Goal: Task Accomplishment & Management: Use online tool/utility

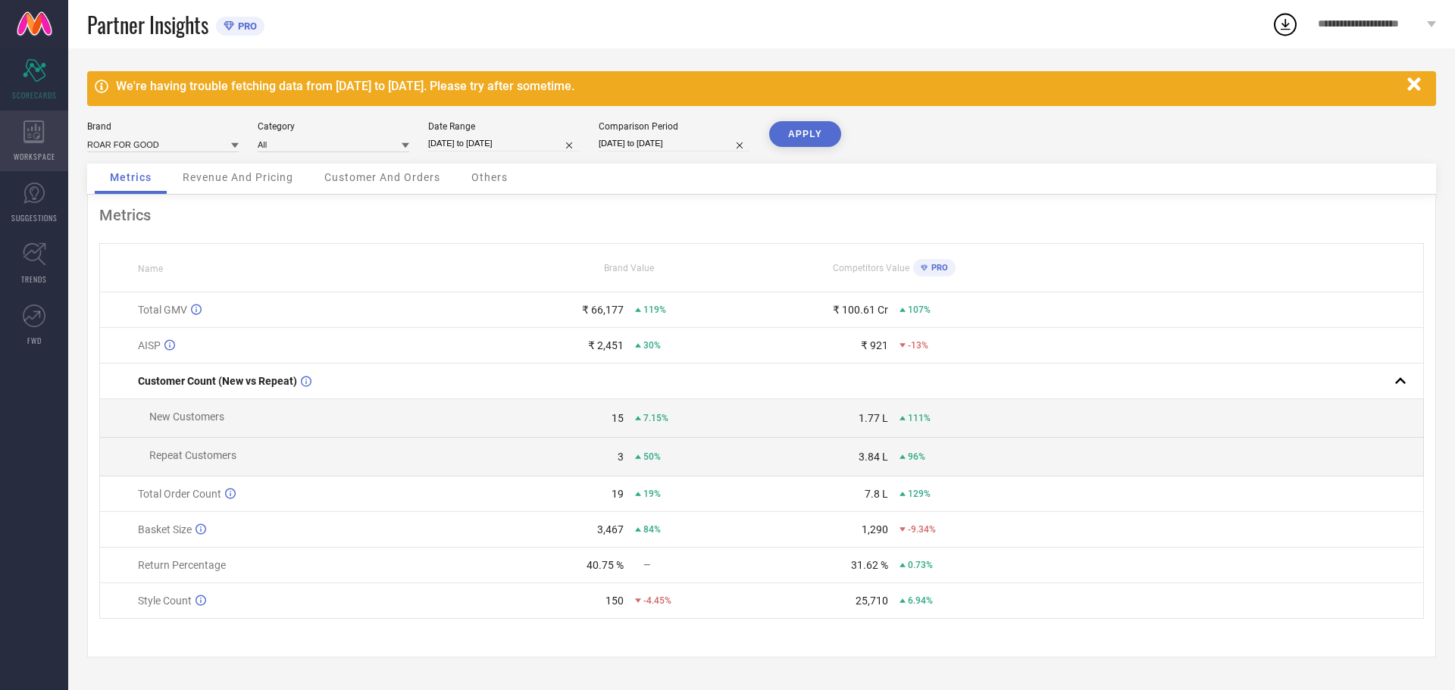
click at [46, 147] on div "WORKSPACE" at bounding box center [34, 141] width 68 height 61
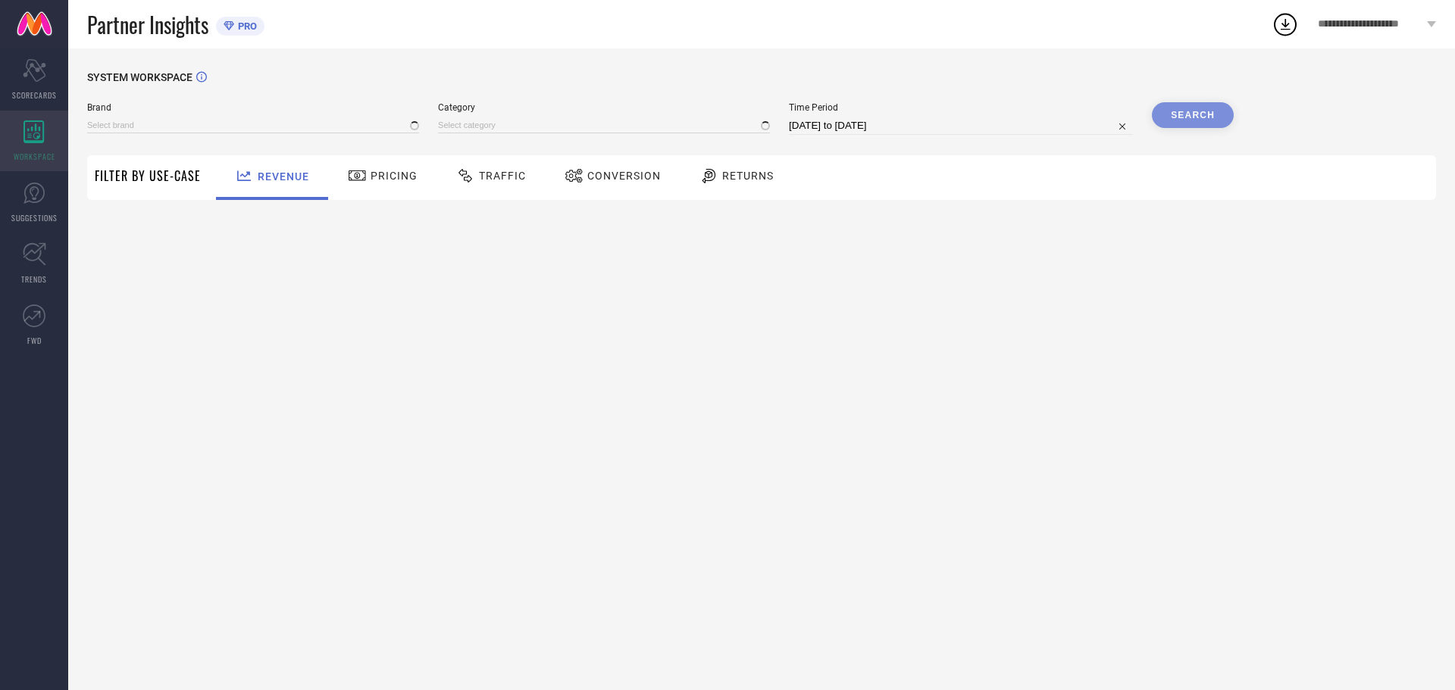
type input "ROAR FOR GOOD"
type input "All"
click at [447, 205] on div "SYSTEM WORKSPACE Brand ROAR FOR GOOD Category All Time Period [DATE] to [DATE] …" at bounding box center [761, 203] width 1349 height 265
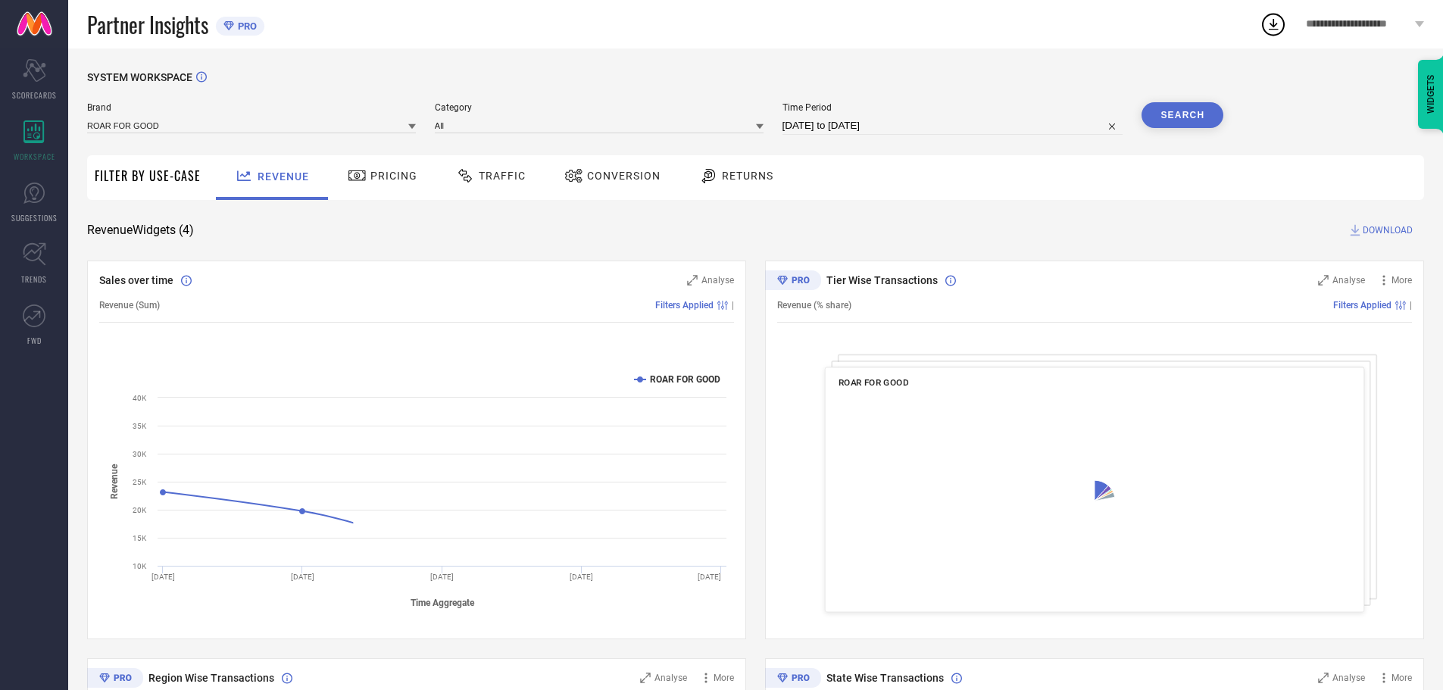
click at [495, 187] on div "Traffic" at bounding box center [490, 176] width 77 height 26
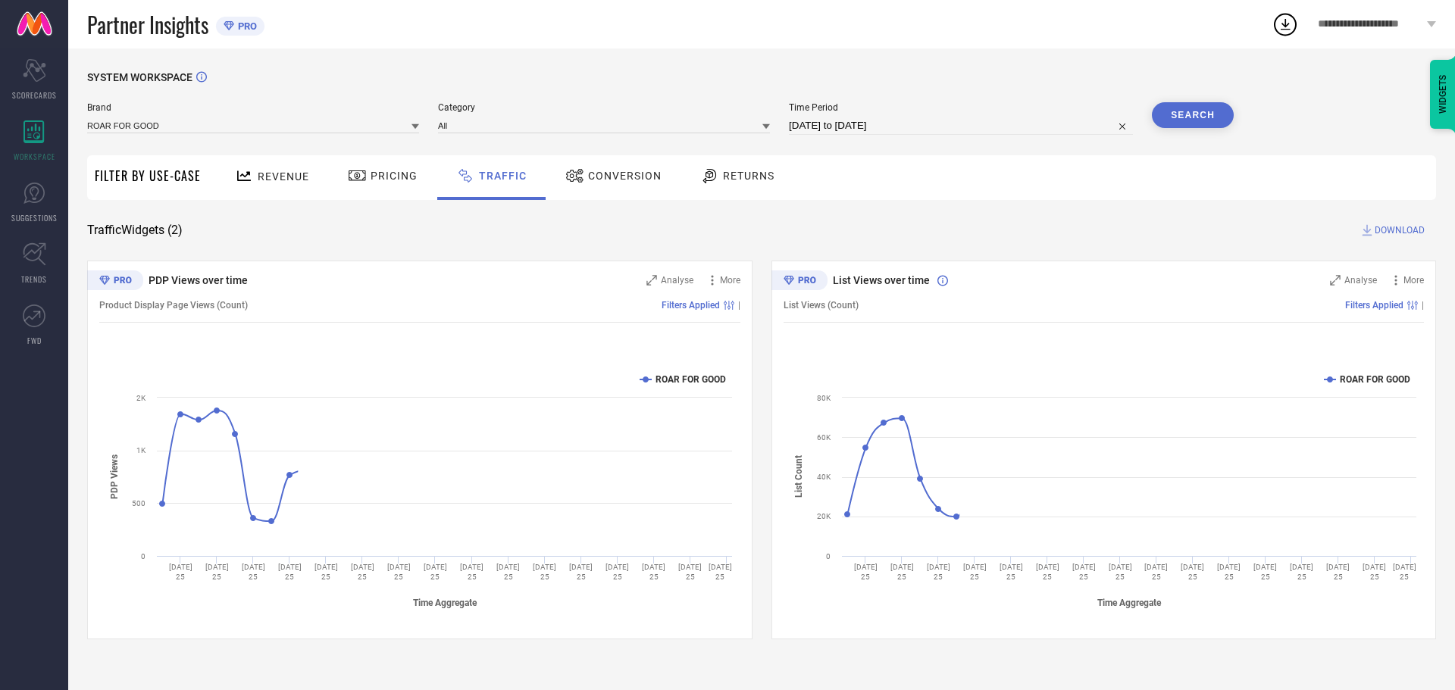
select select "7"
select select "2025"
select select "8"
select select "2025"
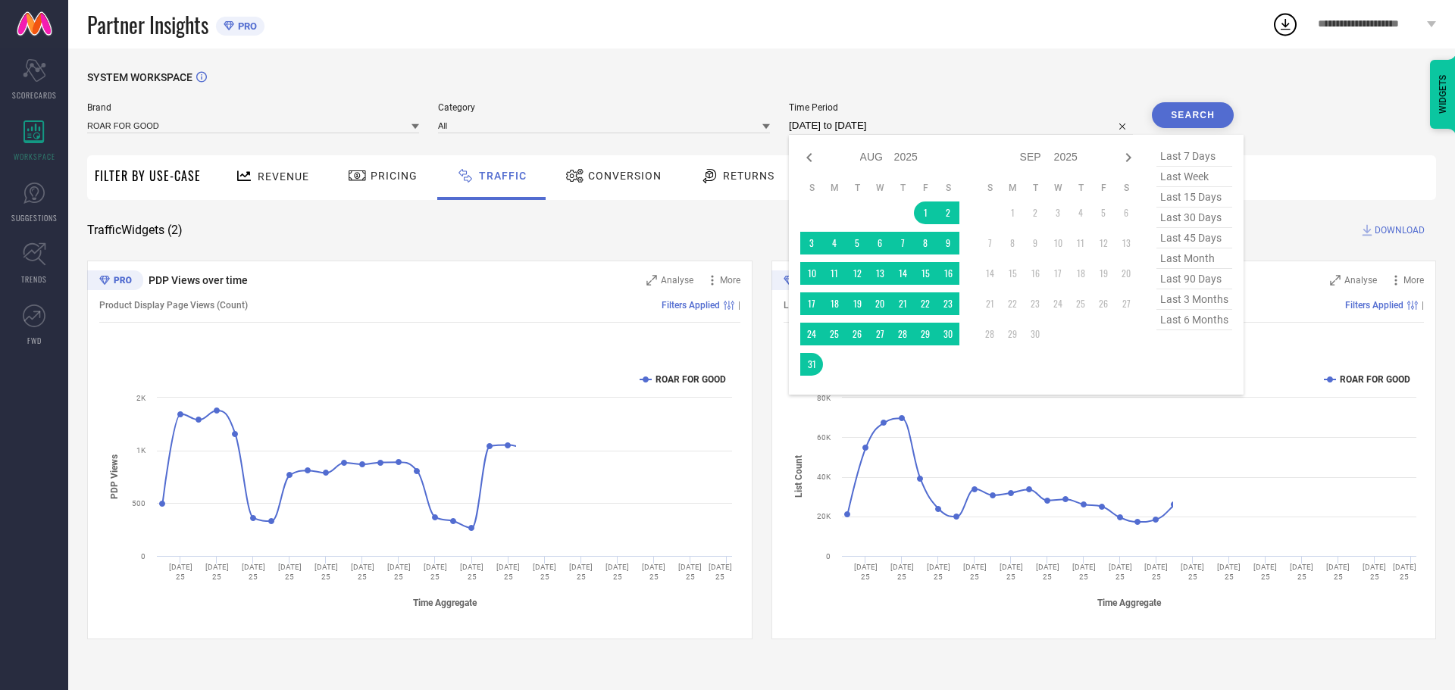
click at [817, 124] on input "[DATE] to [DATE]" at bounding box center [961, 126] width 344 height 18
click at [1197, 323] on span "last 6 months" at bounding box center [1194, 320] width 76 height 20
type input "[DATE] to [DATE]"
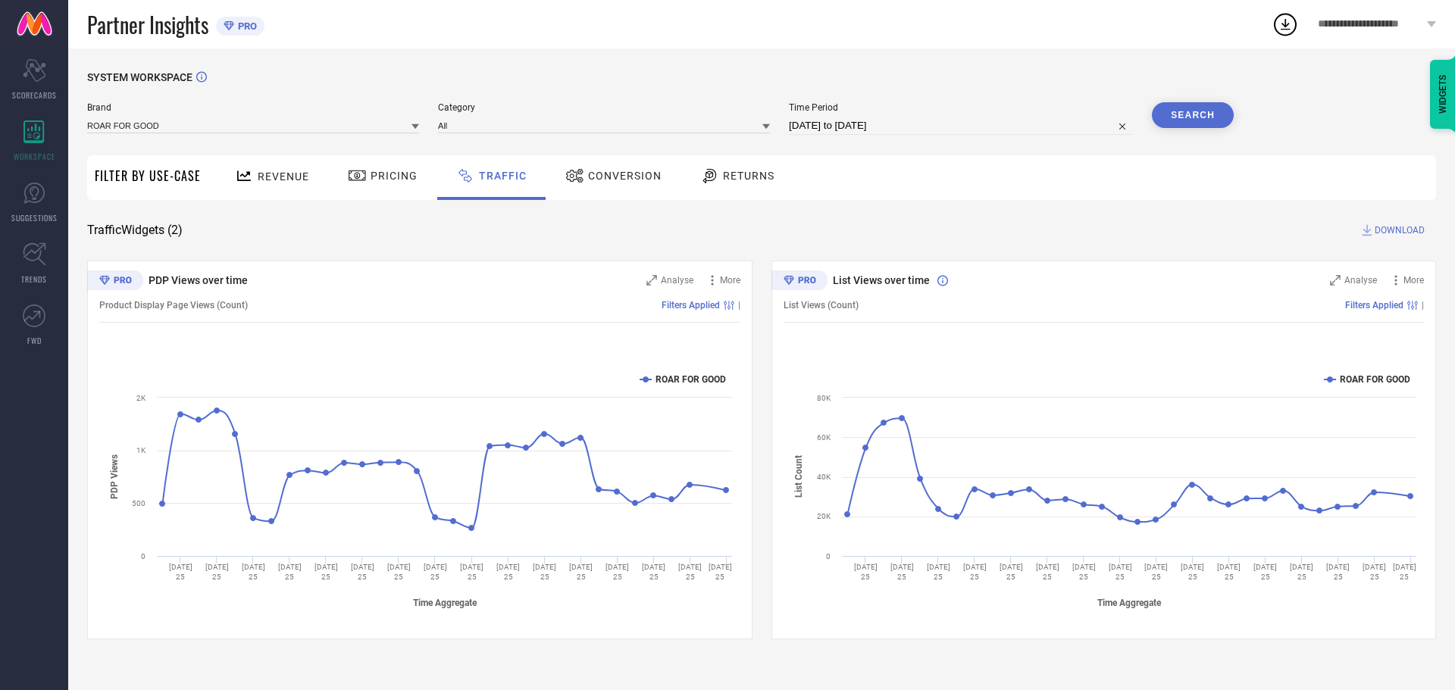
click at [1208, 120] on button "Search" at bounding box center [1193, 115] width 82 height 26
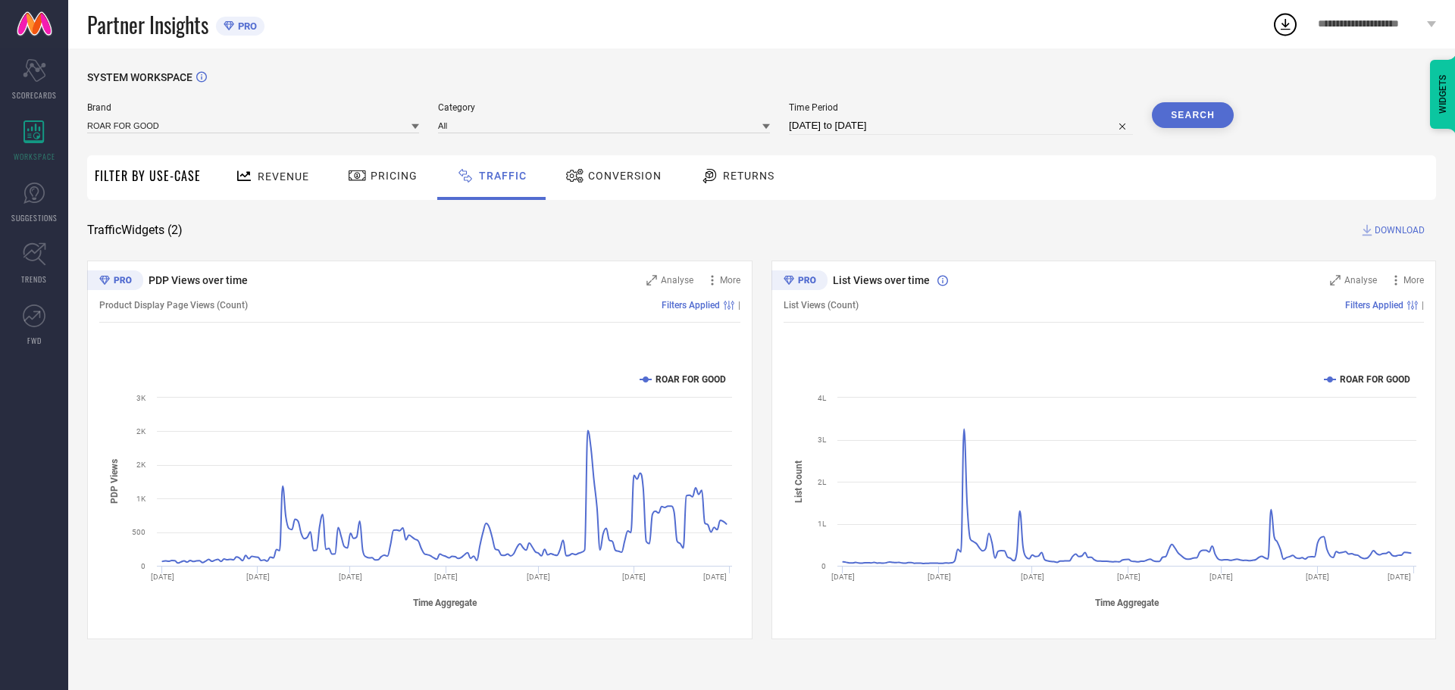
click at [1386, 234] on span "DOWNLOAD" at bounding box center [1399, 230] width 50 height 15
click at [613, 172] on span "Conversion" at bounding box center [624, 176] width 73 height 12
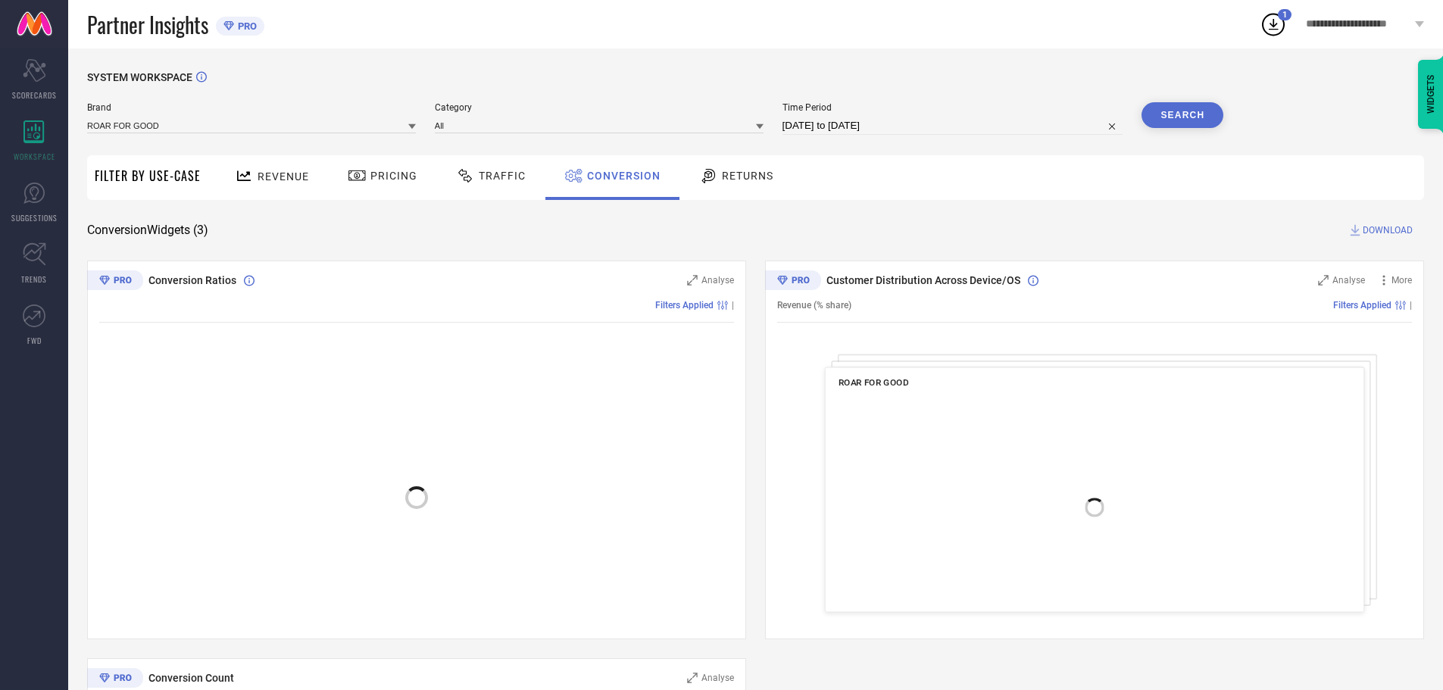
click at [1197, 124] on button "Search" at bounding box center [1183, 115] width 82 height 26
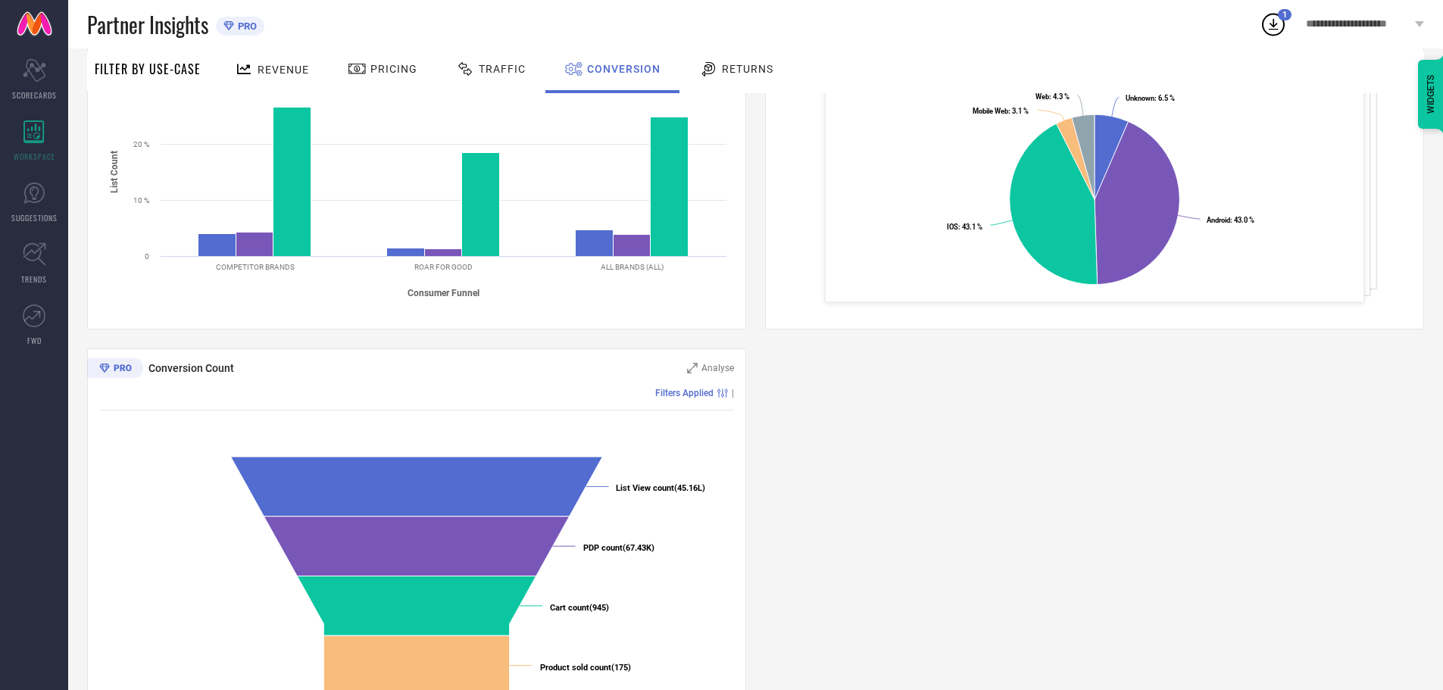
scroll to position [371, 0]
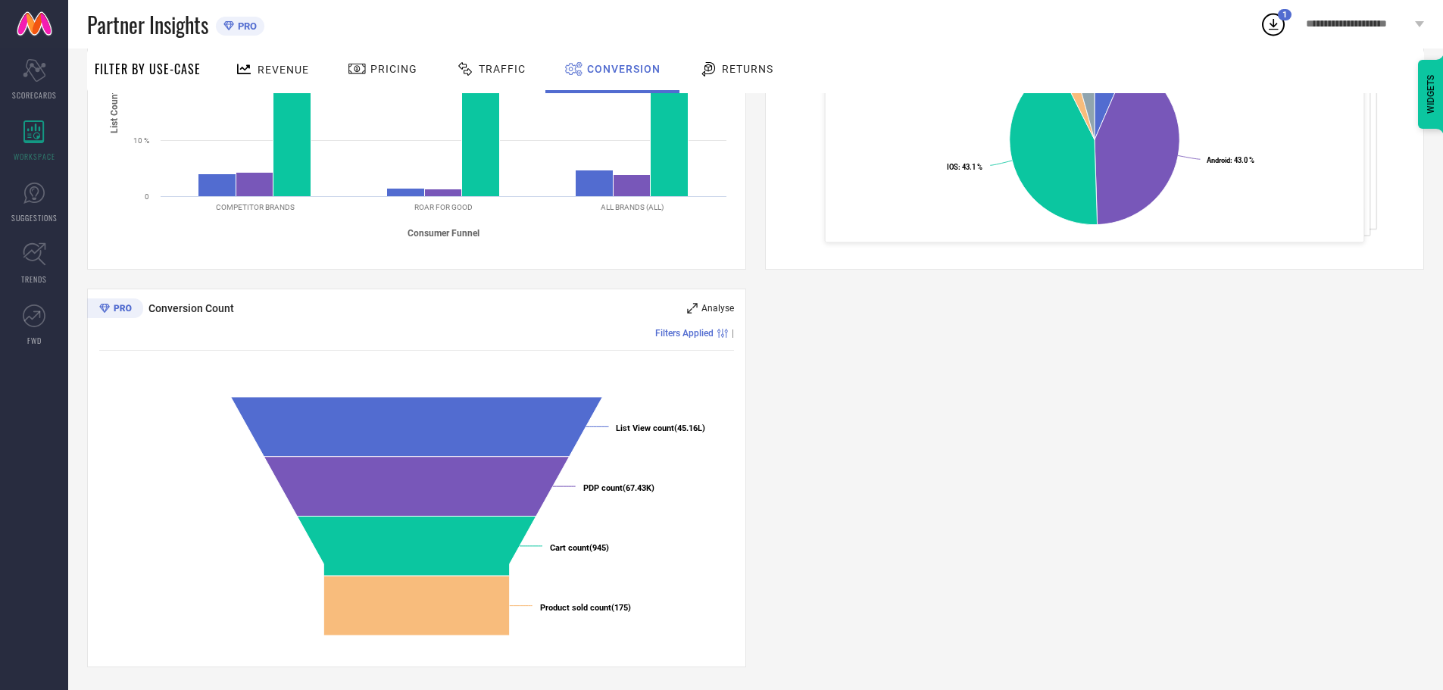
click at [702, 307] on span "Analyse" at bounding box center [718, 308] width 33 height 11
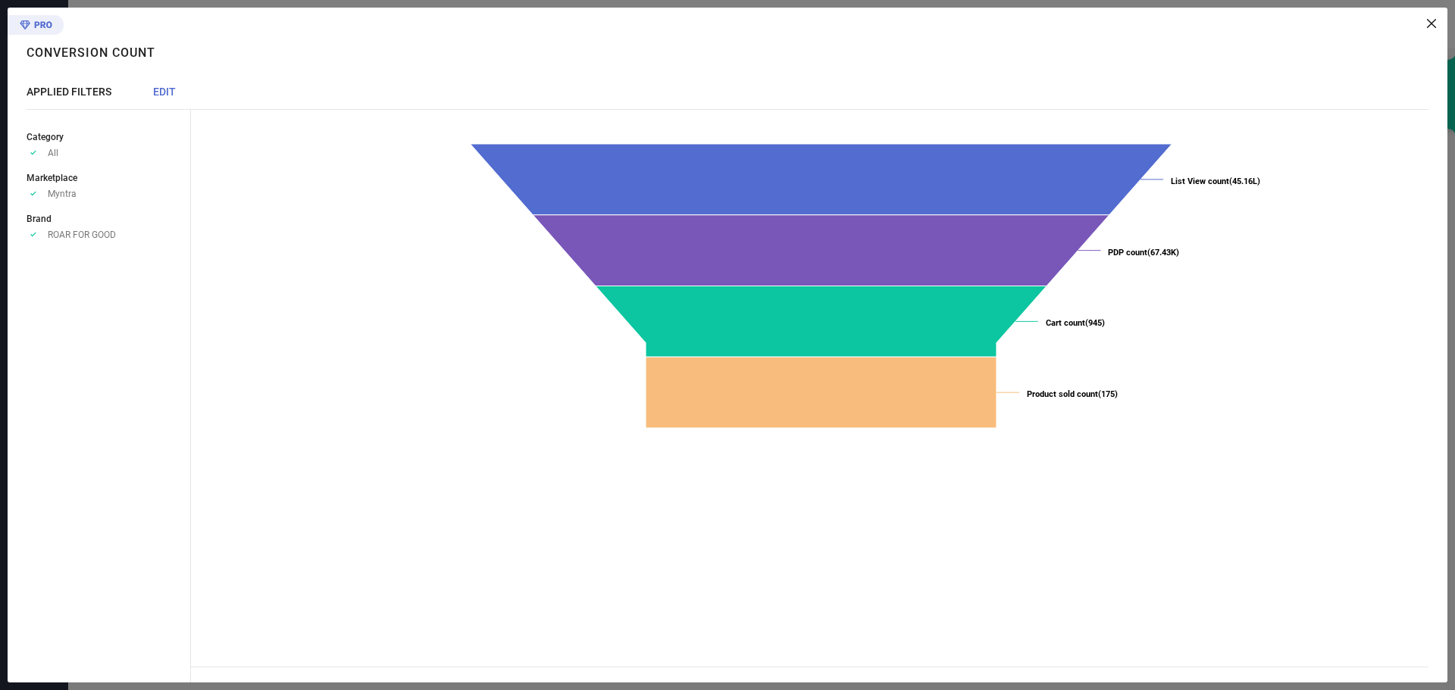
click at [1433, 20] on icon at bounding box center [1431, 23] width 9 height 9
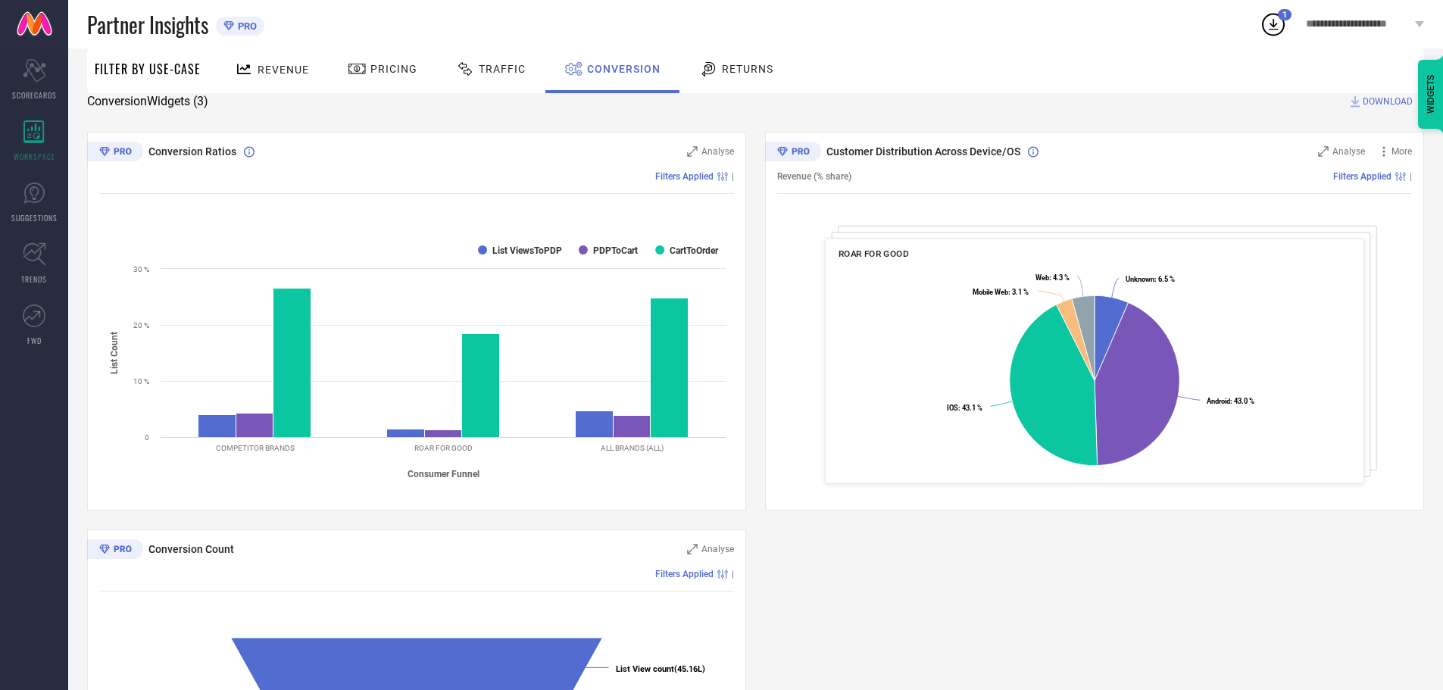
scroll to position [0, 0]
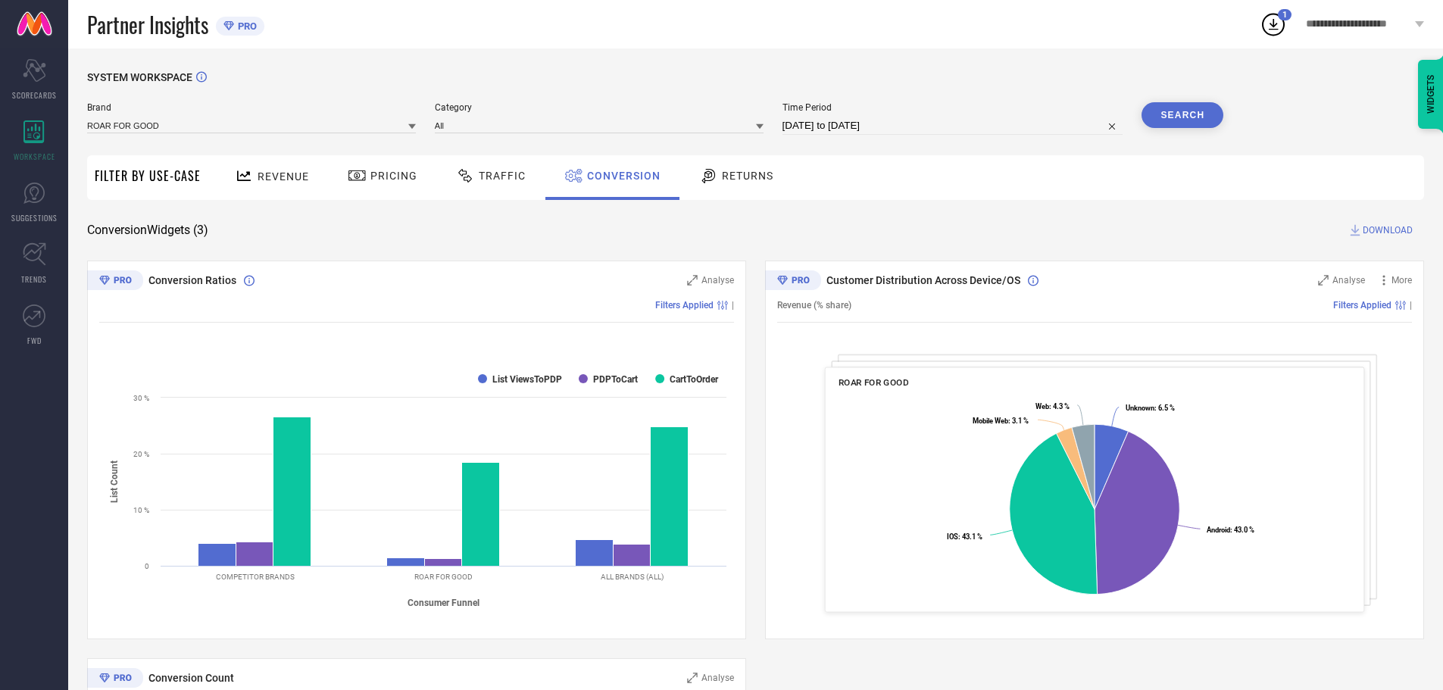
click at [1384, 233] on span "DOWNLOAD" at bounding box center [1388, 230] width 50 height 15
